Goal: Task Accomplishment & Management: Manage account settings

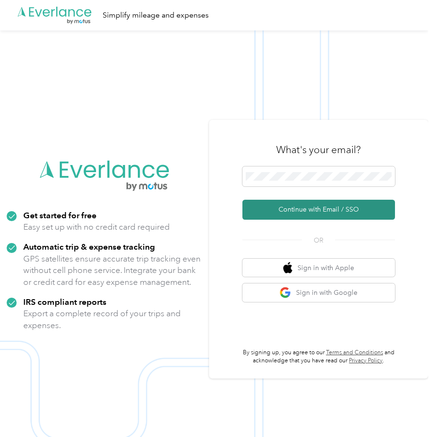
click at [313, 206] on button "Continue with Email / SSO" at bounding box center [318, 210] width 153 height 20
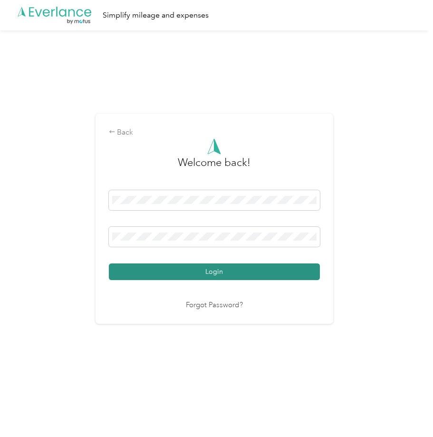
click at [212, 271] on button "Login" at bounding box center [214, 271] width 211 height 17
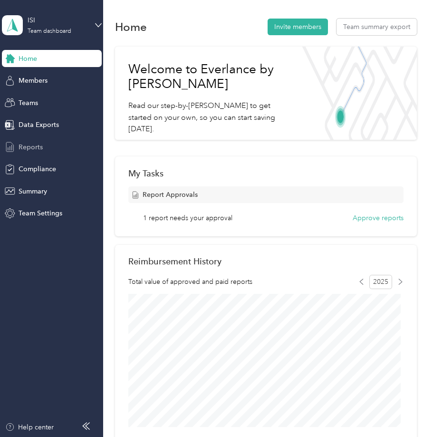
click at [25, 149] on span "Reports" at bounding box center [31, 147] width 24 height 10
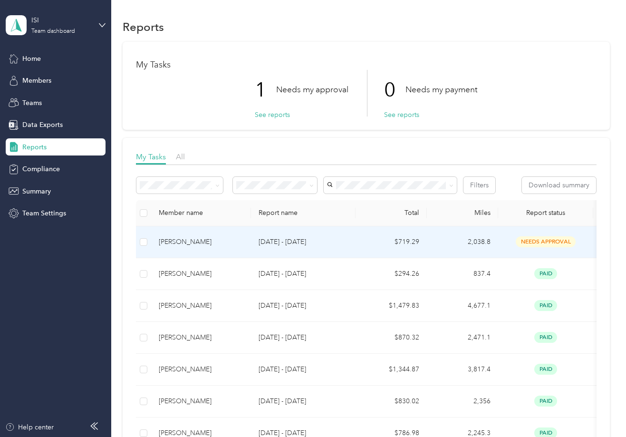
click at [148, 241] on td at bounding box center [143, 242] width 15 height 32
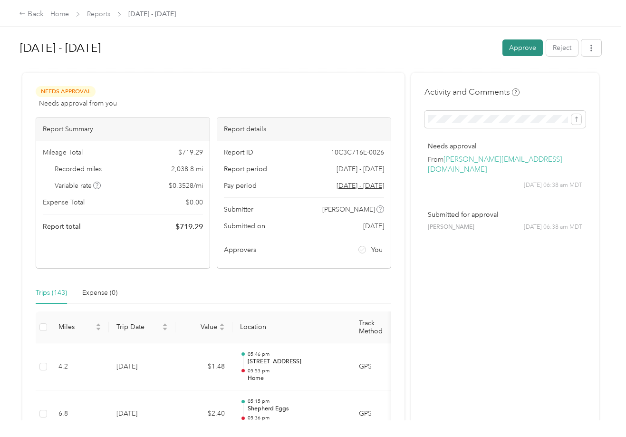
click at [432, 46] on button "Approve" at bounding box center [522, 47] width 40 height 17
